Goal: Transaction & Acquisition: Purchase product/service

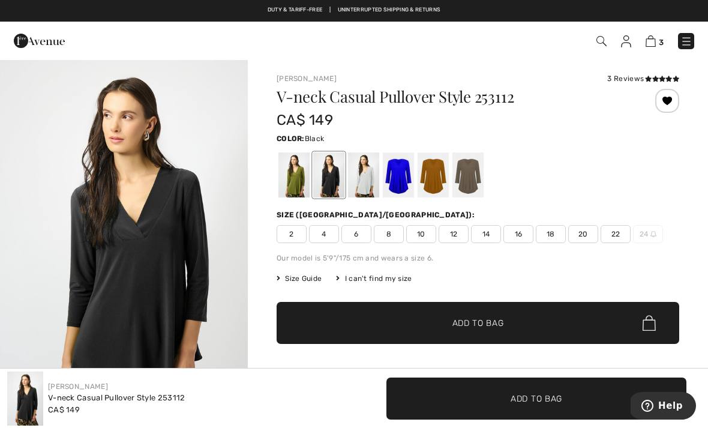
click at [297, 170] on div at bounding box center [293, 174] width 31 height 45
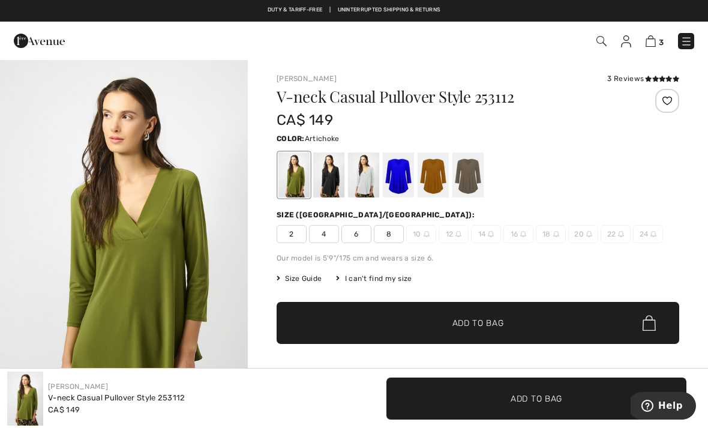
click at [486, 165] on div at bounding box center [477, 175] width 402 height 50
click at [471, 171] on div at bounding box center [467, 174] width 31 height 45
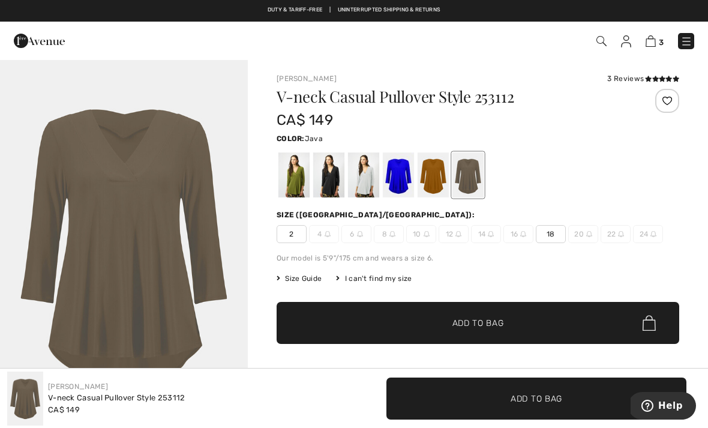
click at [660, 38] on span "3" at bounding box center [660, 42] width 5 height 9
click at [654, 42] on img at bounding box center [650, 40] width 10 height 11
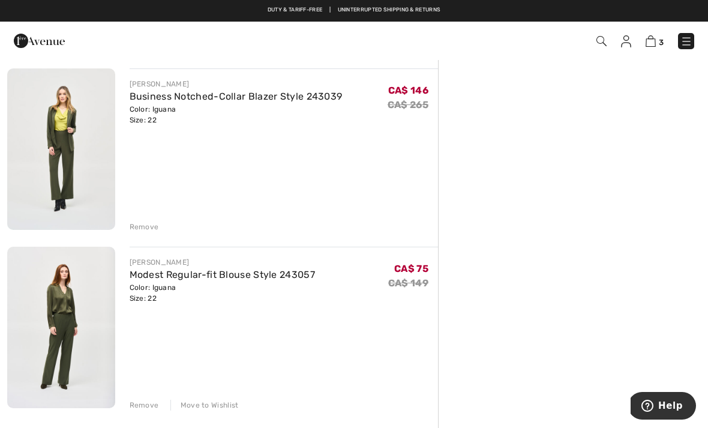
scroll to position [265, 0]
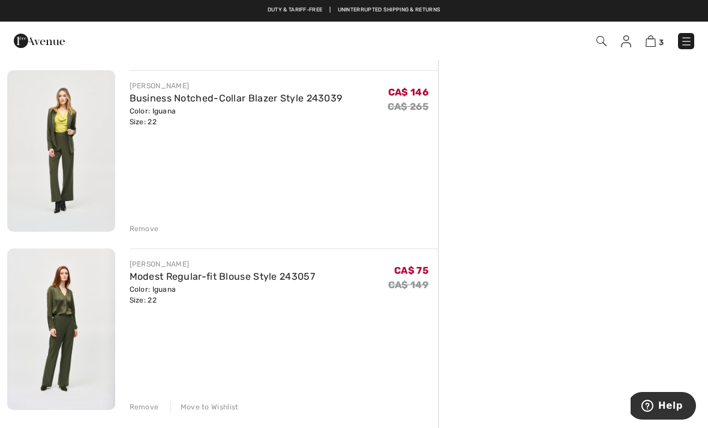
click at [194, 103] on link "Business Notched-Collar Blazer Style 243039" at bounding box center [236, 97] width 213 height 11
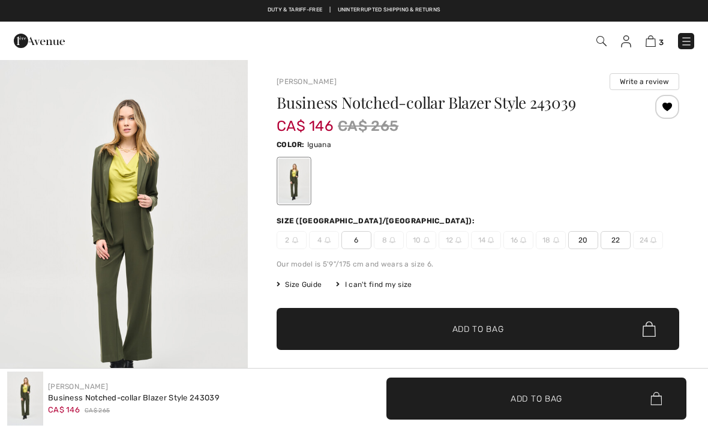
checkbox input "true"
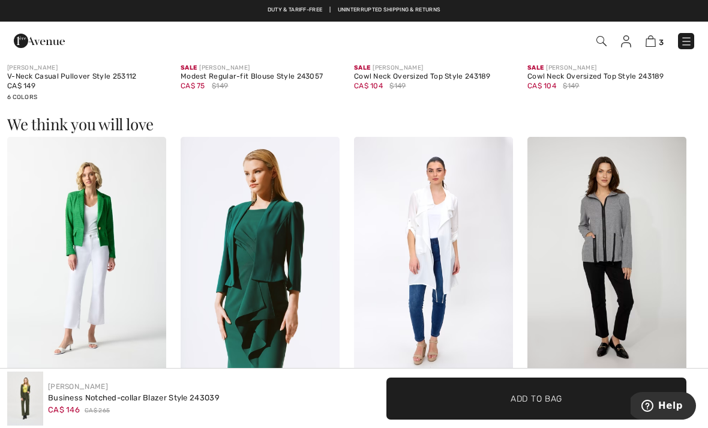
scroll to position [943, 0]
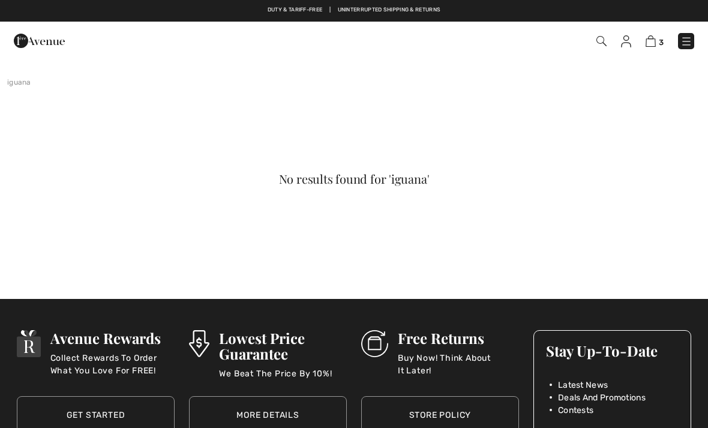
click at [692, 34] on link at bounding box center [686, 41] width 16 height 16
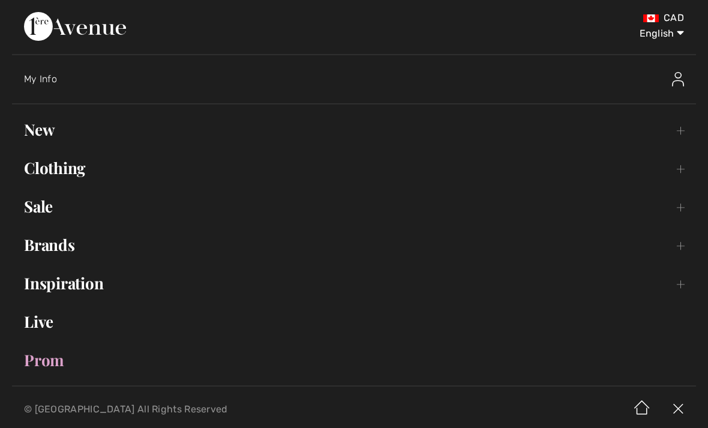
click at [62, 257] on link "Brands Open submenu" at bounding box center [354, 244] width 684 height 26
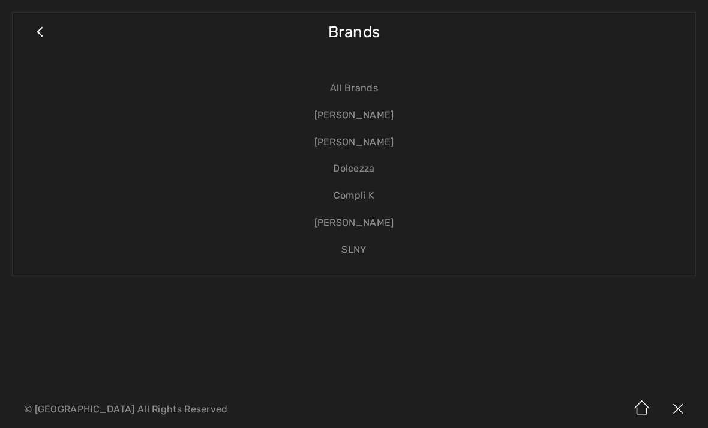
click at [360, 112] on link "[PERSON_NAME]" at bounding box center [354, 115] width 658 height 27
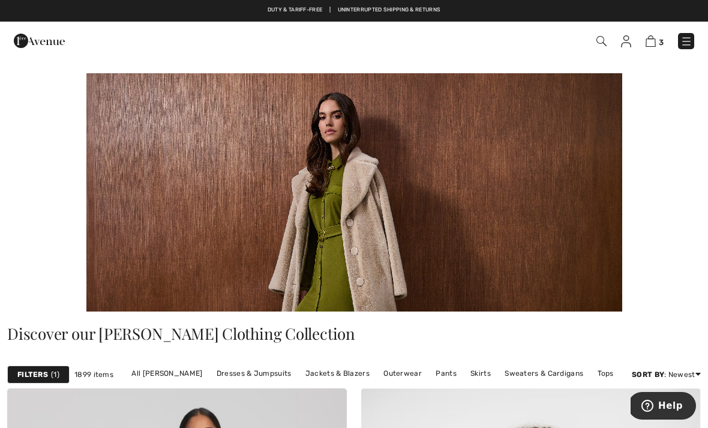
click at [454, 362] on div "Filters 1 1899 items All Joseph Ribkoff Dresses & Jumpsuits Jackets & Blazers O…" at bounding box center [354, 374] width 708 height 28
click at [441, 370] on link "Pants" at bounding box center [445, 373] width 33 height 16
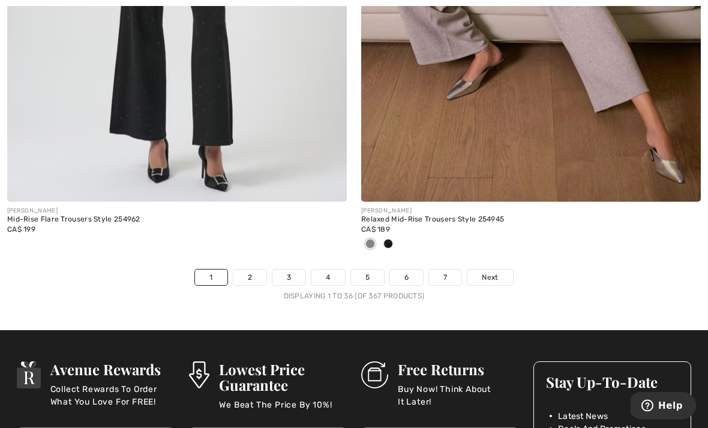
scroll to position [10353, 0]
click at [493, 273] on span "Next" at bounding box center [489, 277] width 16 height 11
click at [496, 272] on span "Next" at bounding box center [489, 277] width 16 height 11
click at [495, 272] on span "Next" at bounding box center [489, 277] width 16 height 11
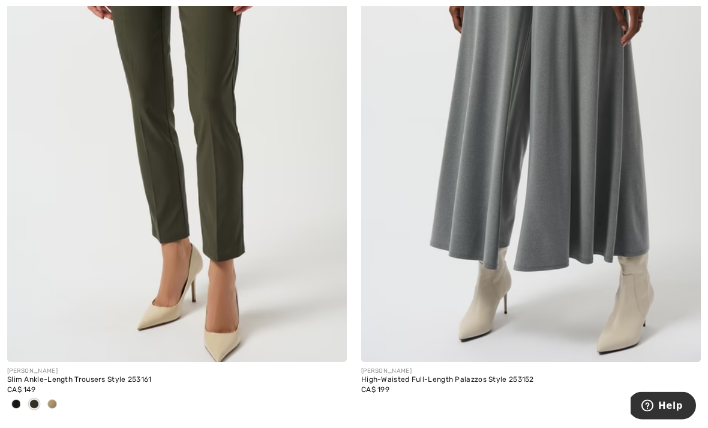
scroll to position [3805, 0]
click at [83, 220] on img at bounding box center [176, 107] width 339 height 509
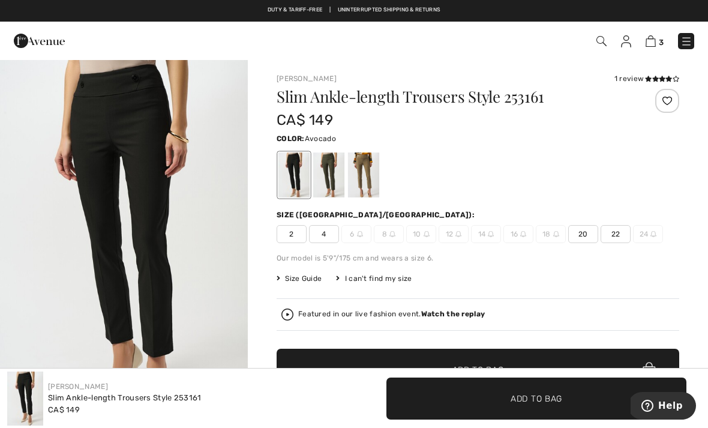
click at [333, 168] on div at bounding box center [328, 174] width 31 height 45
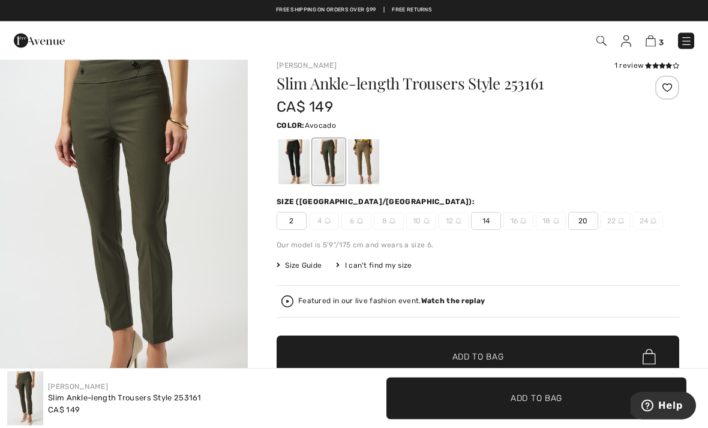
scroll to position [26, 0]
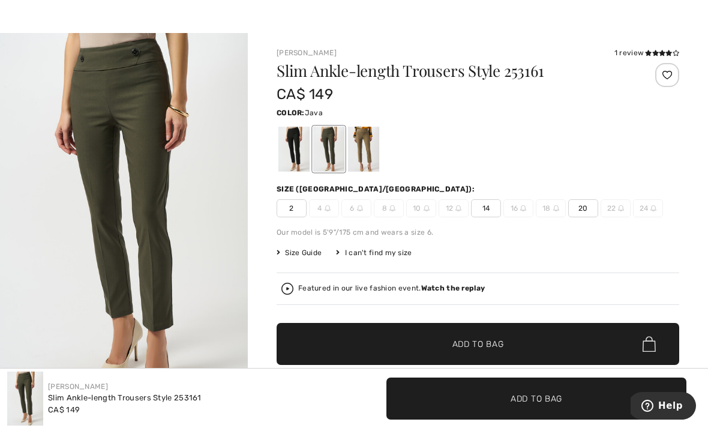
click at [372, 145] on div at bounding box center [363, 149] width 31 height 45
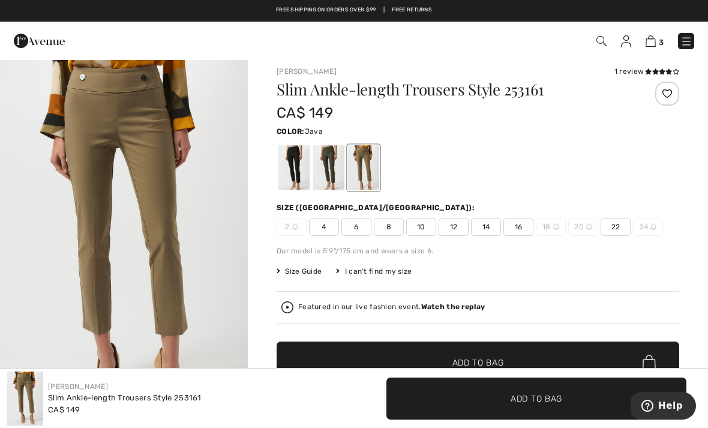
scroll to position [0, 0]
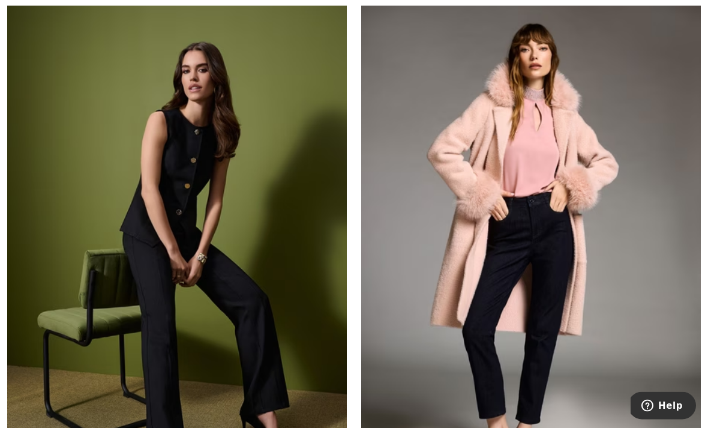
scroll to position [4808, 0]
click at [420, 245] on img at bounding box center [530, 256] width 339 height 509
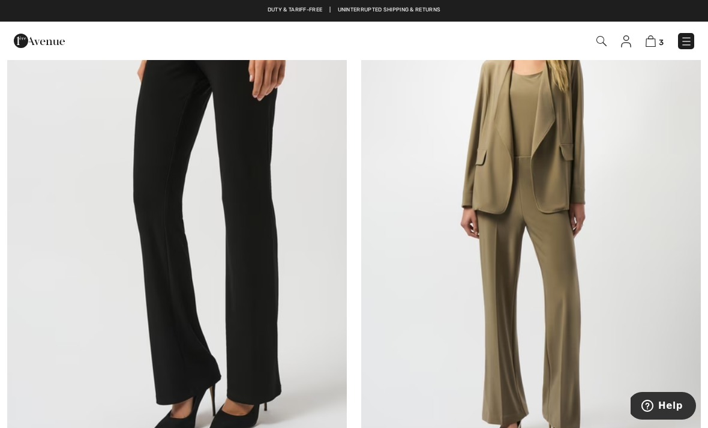
scroll to position [7799, 0]
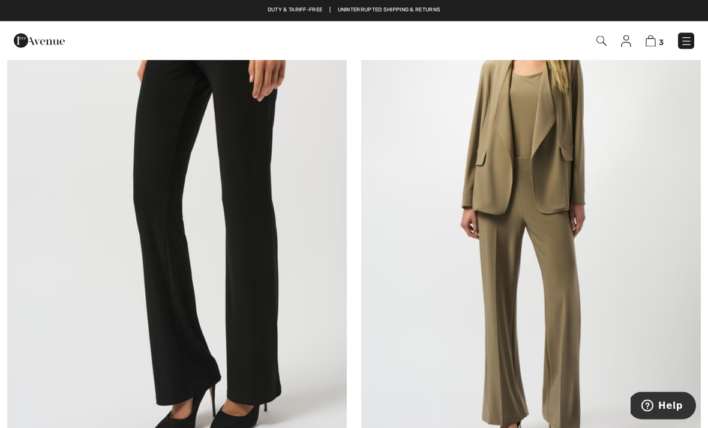
click at [562, 104] on img at bounding box center [530, 216] width 339 height 509
click at [553, 129] on img at bounding box center [530, 216] width 339 height 509
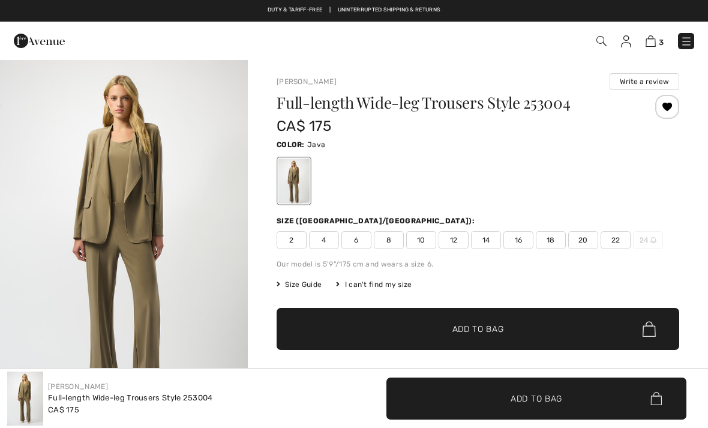
checkbox input "true"
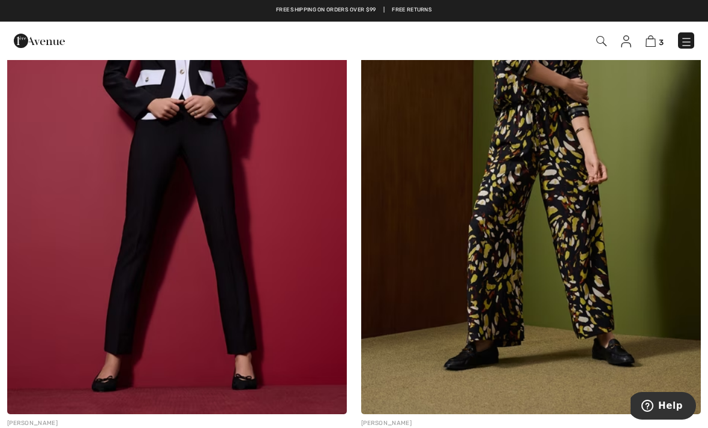
scroll to position [9564, 0]
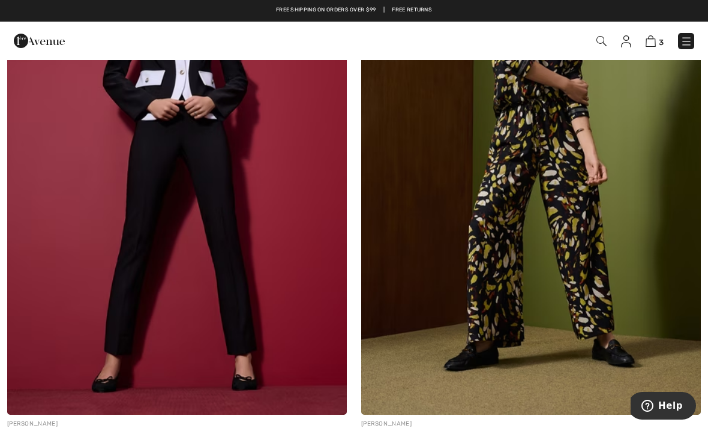
click at [517, 211] on img at bounding box center [530, 159] width 339 height 509
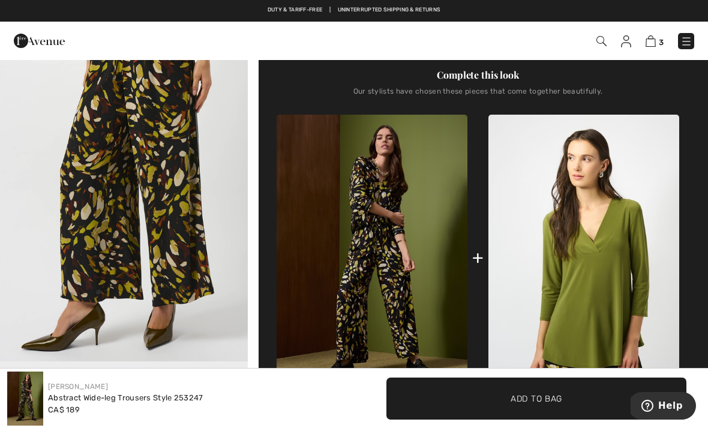
scroll to position [369, 0]
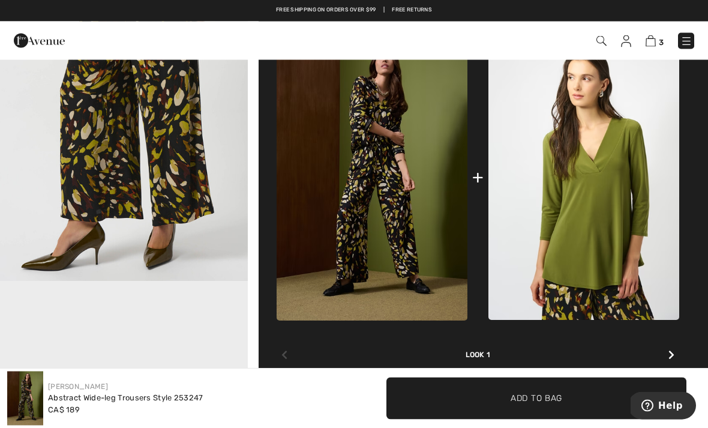
click at [407, 180] on img at bounding box center [371, 178] width 191 height 286
click at [423, 104] on img at bounding box center [371, 177] width 191 height 286
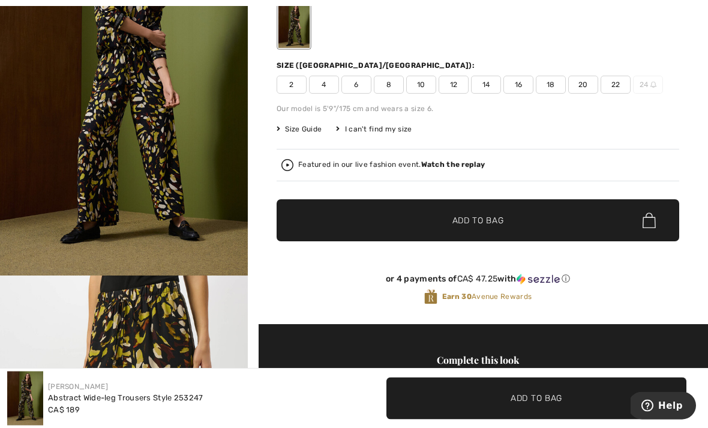
scroll to position [201, 0]
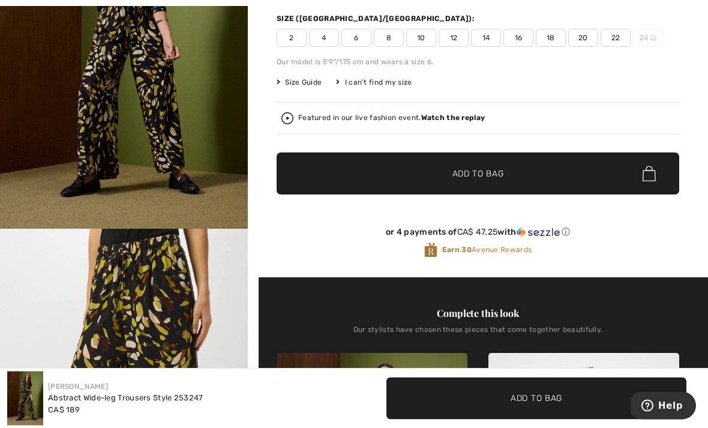
click at [300, 84] on span "Size Guide" at bounding box center [298, 82] width 45 height 11
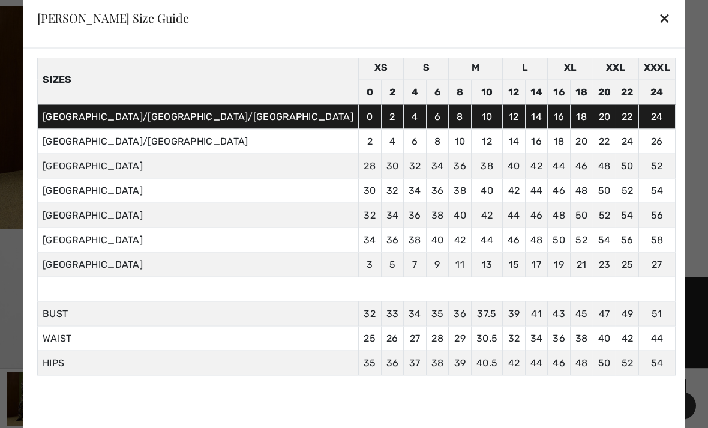
scroll to position [47, 0]
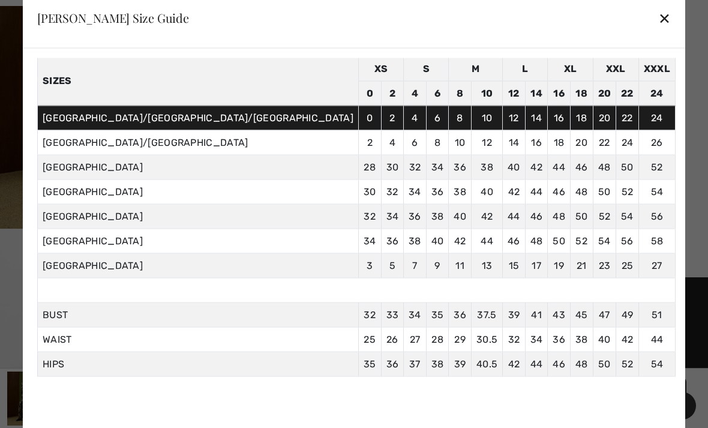
click at [658, 28] on div "✕" at bounding box center [664, 17] width 13 height 25
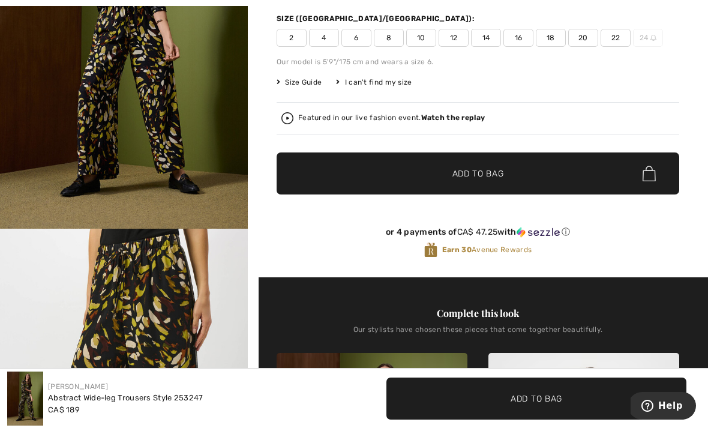
click at [582, 40] on span "20" at bounding box center [583, 38] width 30 height 18
click at [474, 186] on span "✔ Added to Bag Add to Bag" at bounding box center [477, 173] width 402 height 42
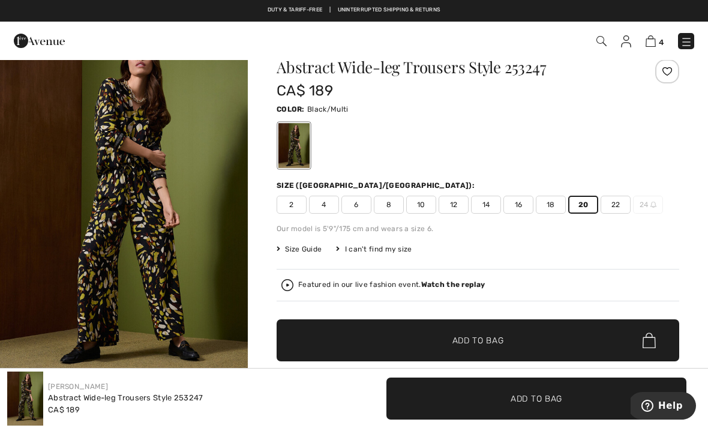
scroll to position [0, 0]
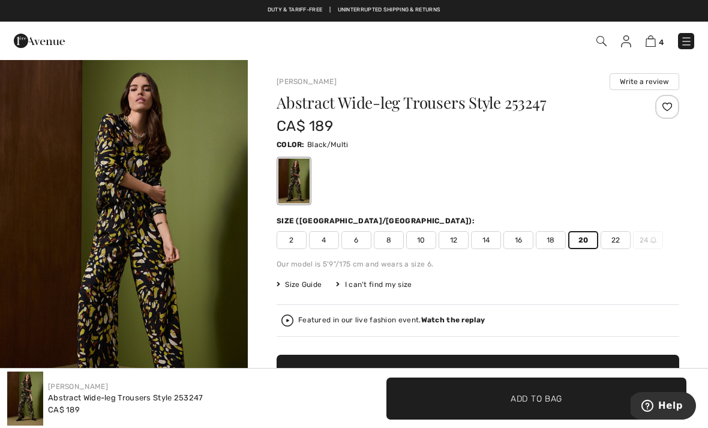
click at [423, 390] on span "✔ Added to Bag Add to Bag" at bounding box center [536, 398] width 300 height 42
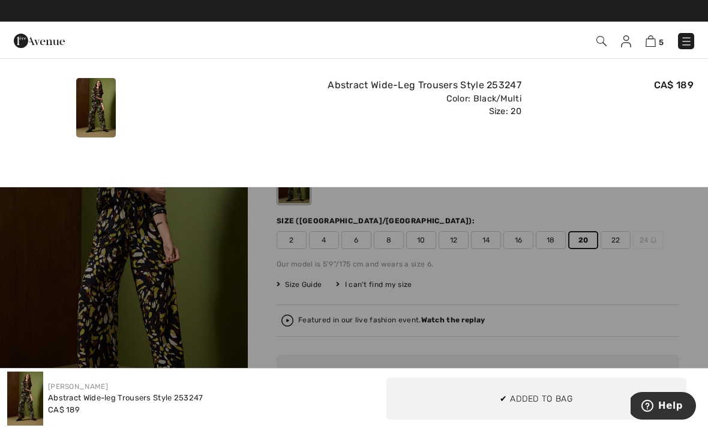
click at [650, 46] on img at bounding box center [650, 40] width 10 height 11
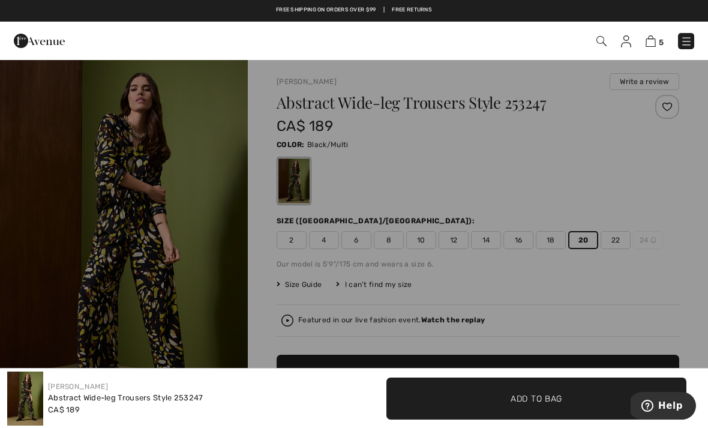
click at [655, 37] on img at bounding box center [650, 40] width 10 height 11
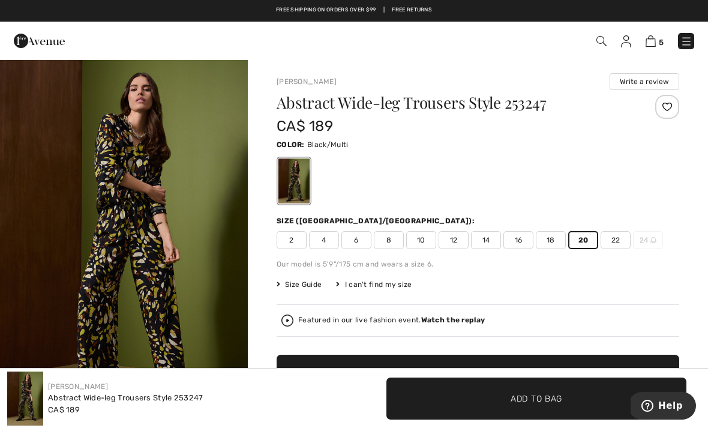
click at [650, 37] on img at bounding box center [650, 40] width 10 height 11
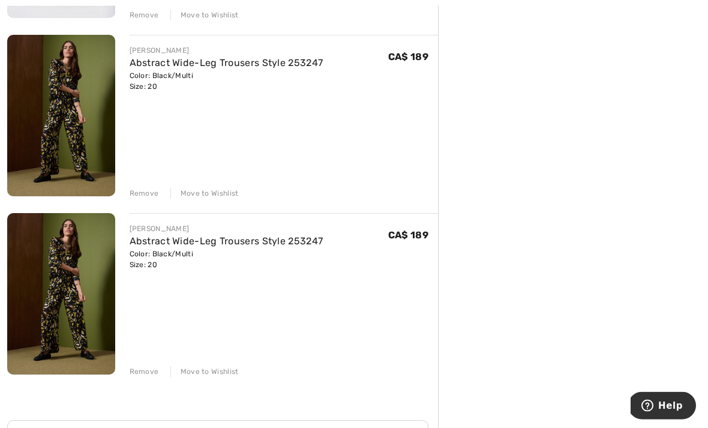
scroll to position [663, 0]
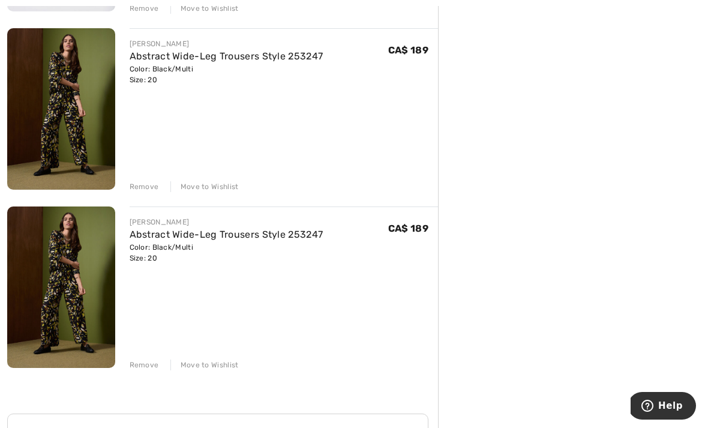
click at [145, 359] on div "Remove" at bounding box center [144, 364] width 29 height 11
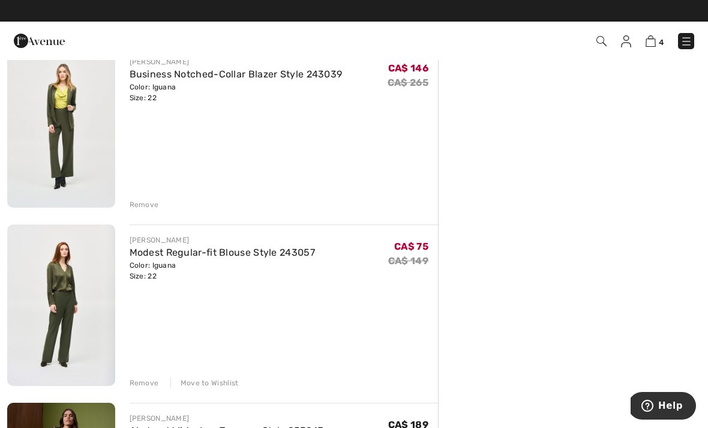
scroll to position [287, 0]
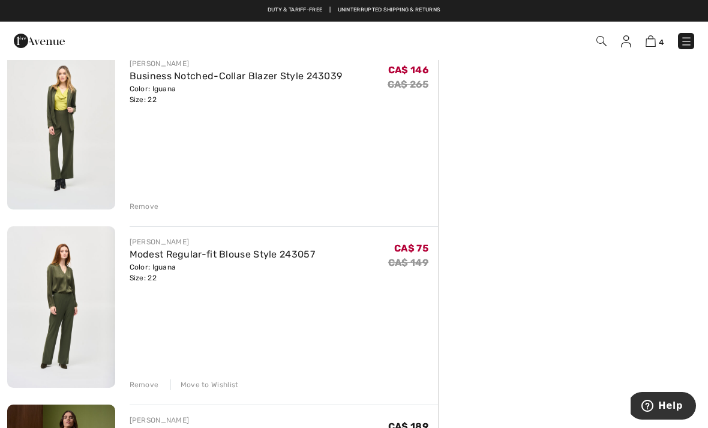
click at [145, 209] on div "Remove" at bounding box center [144, 206] width 29 height 11
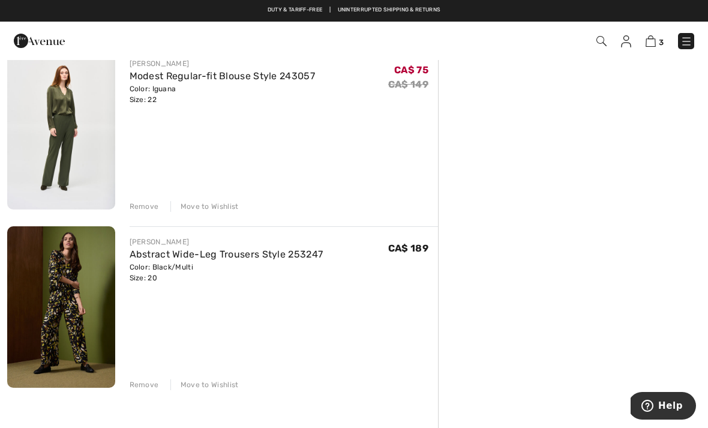
click at [139, 215] on div "JOSEPH RIBKOFF V-Neck Casual Pullover Style 253112 Color: Black Size: 22 Final …" at bounding box center [222, 289] width 431 height 838
click at [146, 212] on div "JOSEPH RIBKOFF V-Neck Casual Pullover Style 253112 Color: Black Size: 22 Final …" at bounding box center [222, 289] width 431 height 838
click at [134, 209] on div "Remove" at bounding box center [144, 206] width 29 height 11
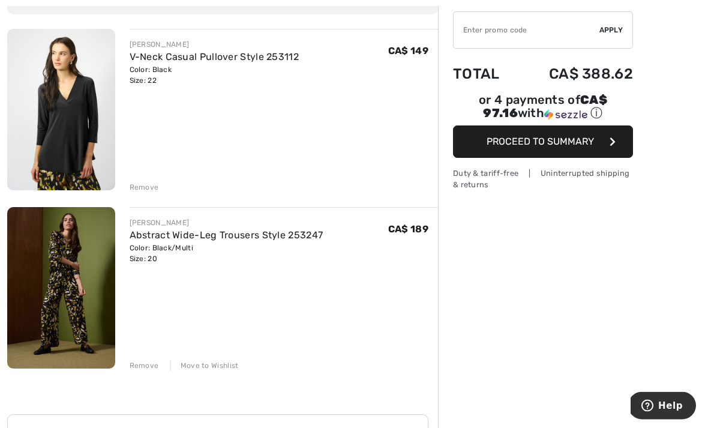
scroll to position [128, 0]
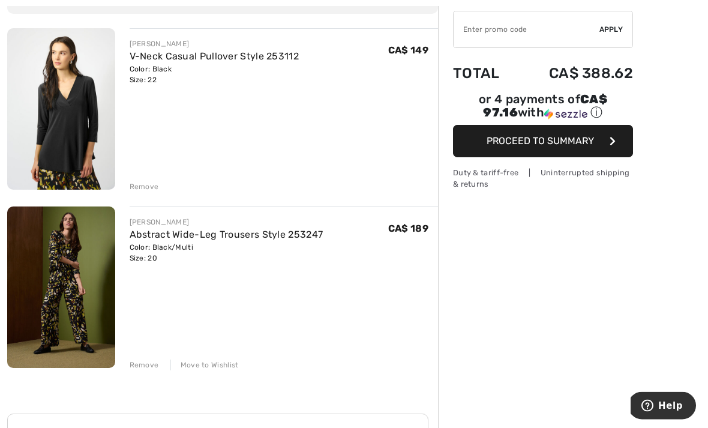
click at [513, 145] on span "Proceed to Summary" at bounding box center [539, 141] width 107 height 11
click at [612, 125] on button "Proceed to Summary" at bounding box center [543, 141] width 180 height 32
click at [510, 136] on span "Proceed to Summary" at bounding box center [539, 141] width 107 height 11
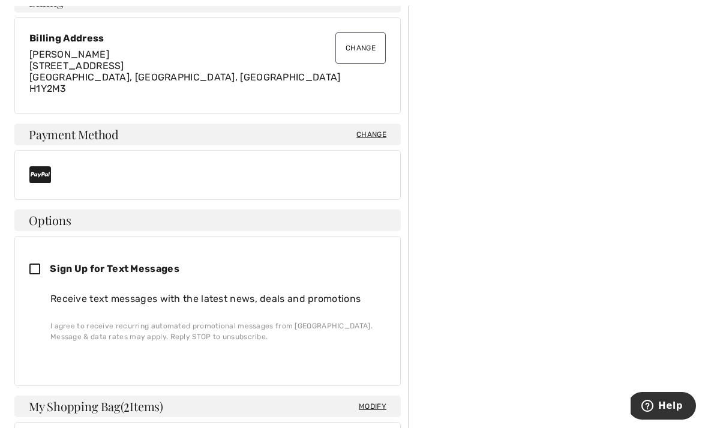
scroll to position [375, 0]
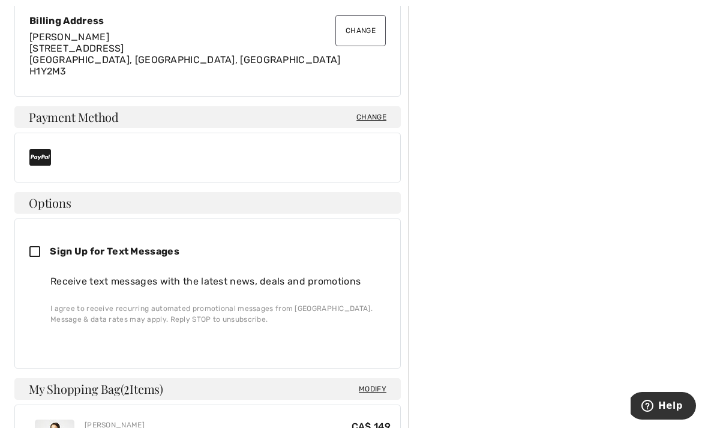
click at [370, 120] on span "Change" at bounding box center [371, 117] width 30 height 11
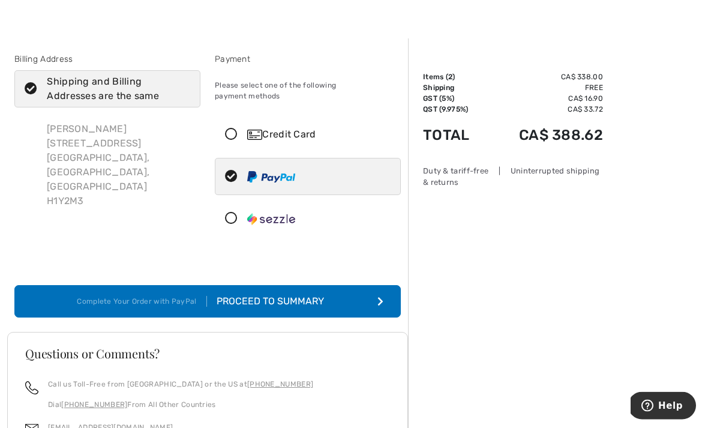
scroll to position [22, 0]
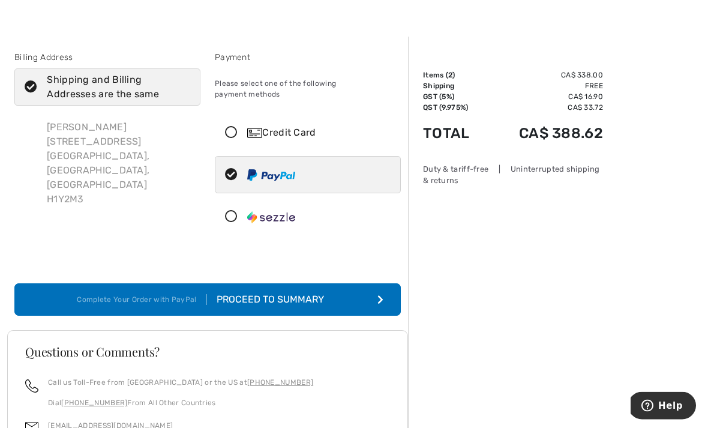
click at [239, 211] on icon at bounding box center [231, 217] width 32 height 13
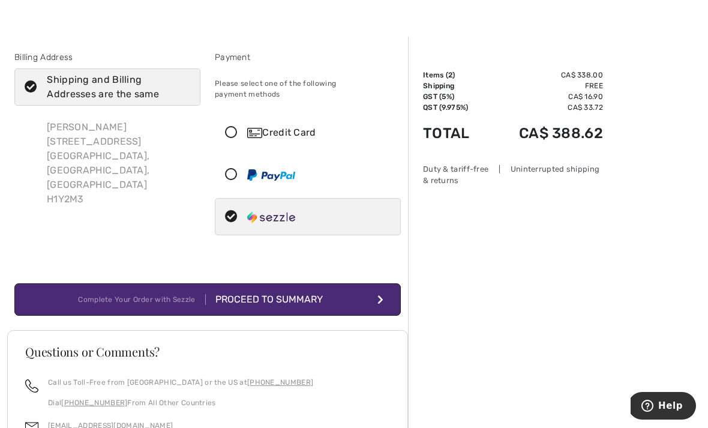
click at [360, 288] on button "Complete Your Order with Sezzle Proceed to Summary" at bounding box center [207, 299] width 386 height 32
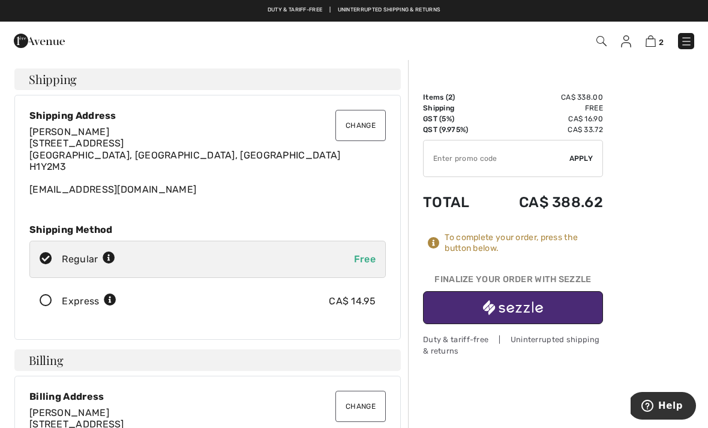
click at [499, 306] on img "button" at bounding box center [513, 307] width 60 height 15
